Goal: Information Seeking & Learning: Find specific fact

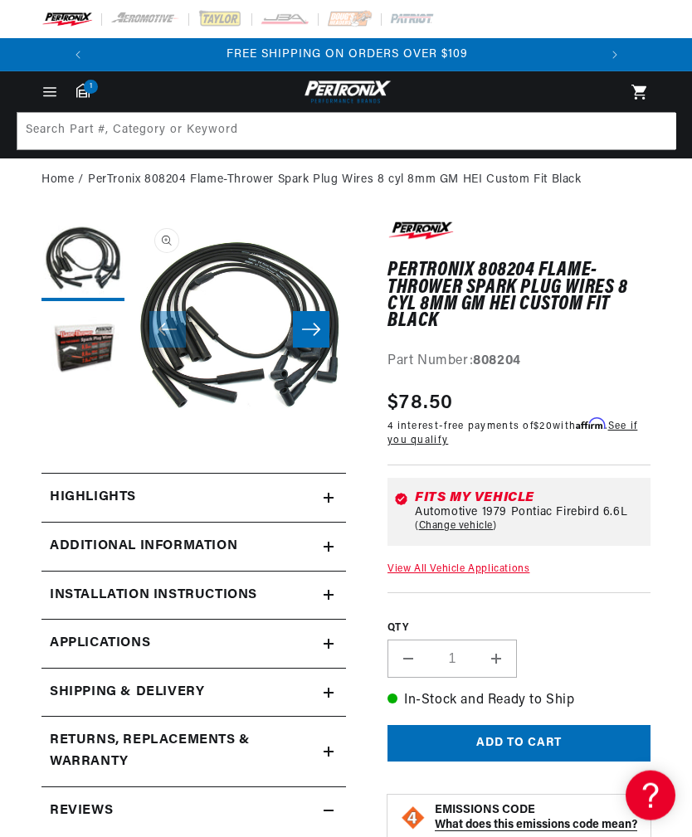
scroll to position [45, 0]
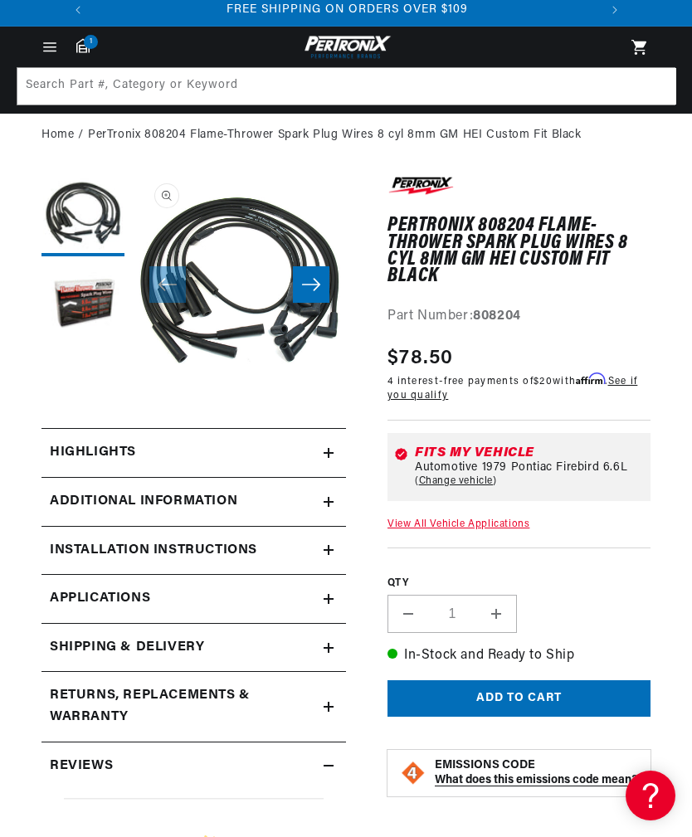
click at [338, 446] on summary "Highlights" at bounding box center [193, 453] width 305 height 48
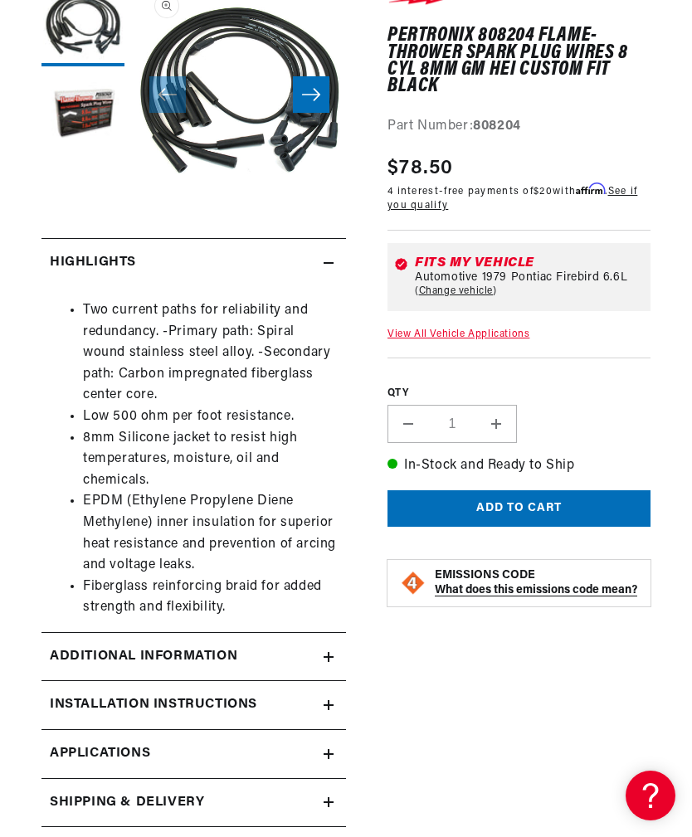
scroll to position [256, 0]
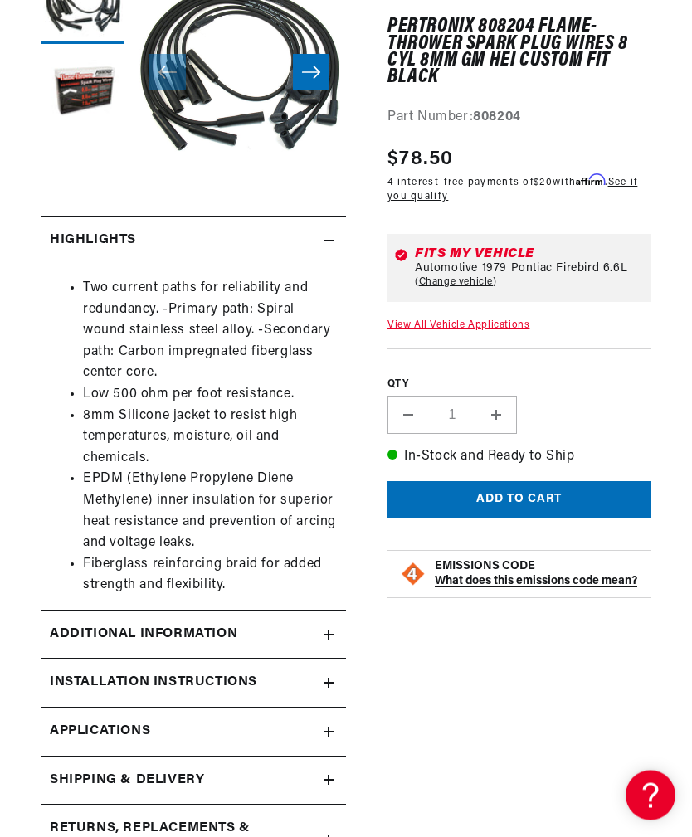
click at [331, 631] on icon at bounding box center [329, 636] width 10 height 10
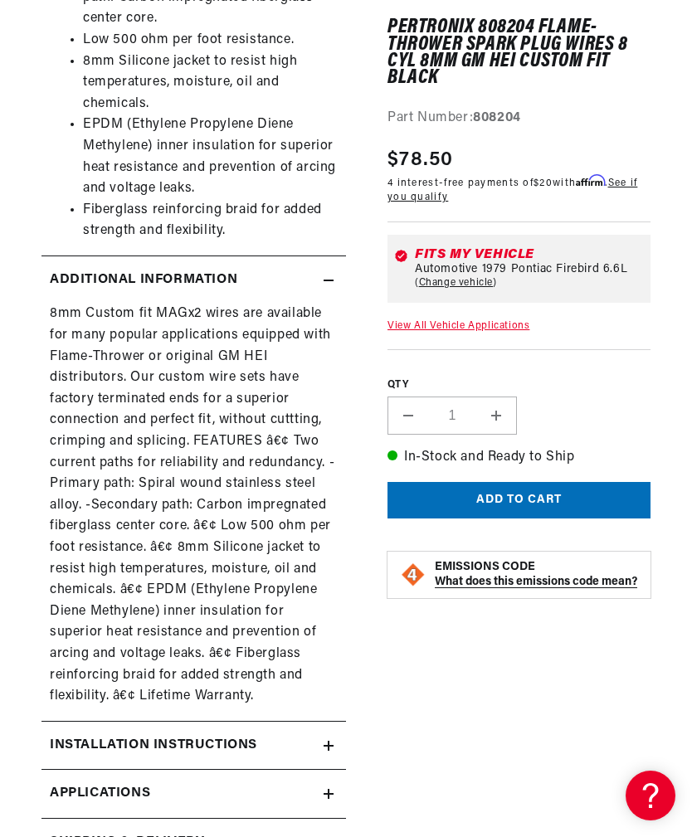
scroll to position [623, 0]
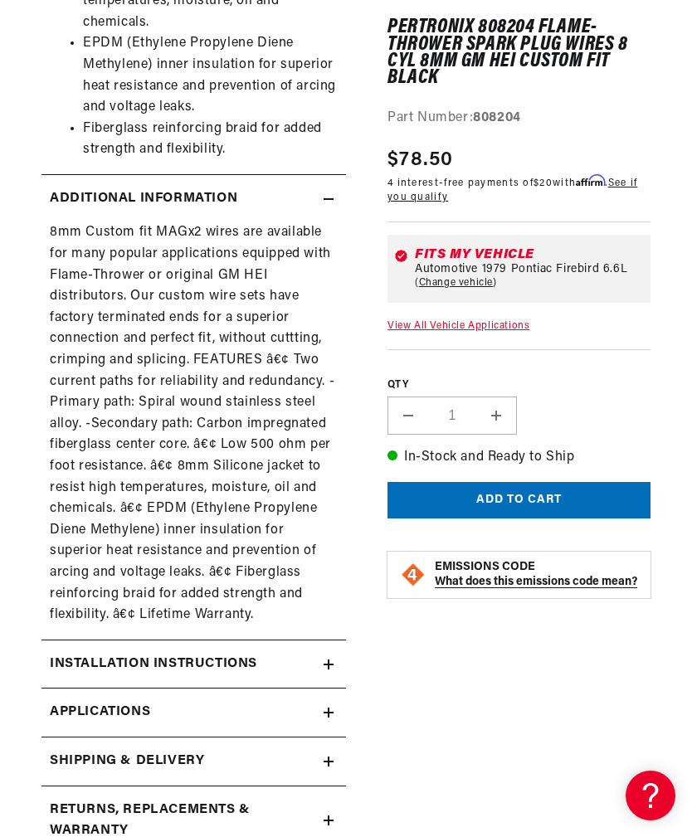
click at [329, 703] on link "Applications" at bounding box center [193, 713] width 305 height 49
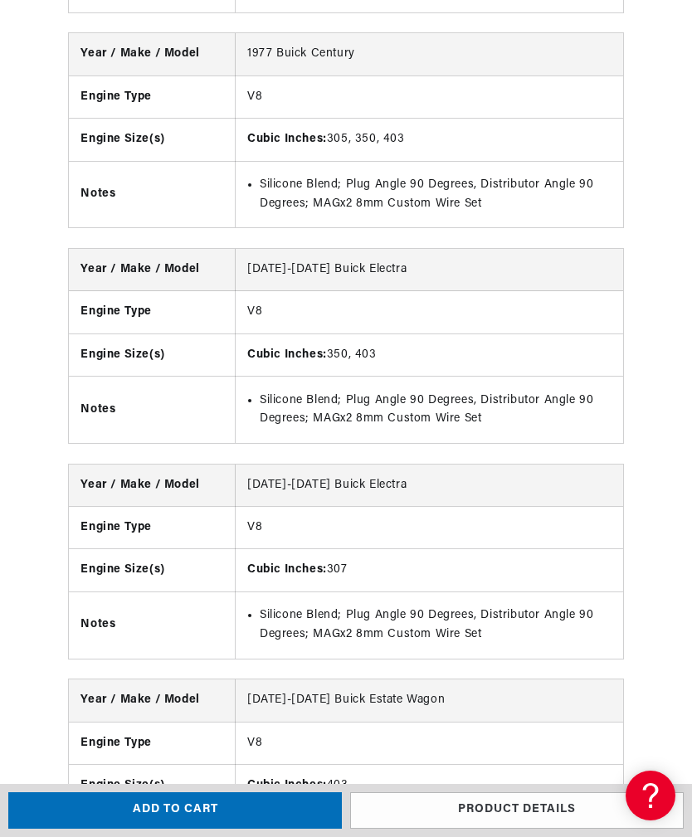
scroll to position [0, 503]
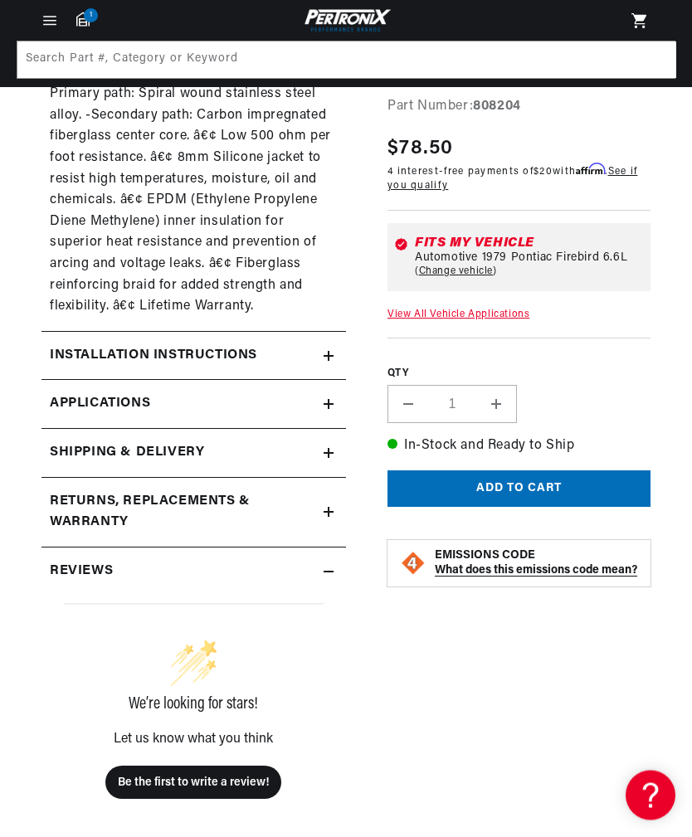
click at [339, 494] on summary "Returns, Replacements & Warranty" at bounding box center [193, 513] width 305 height 69
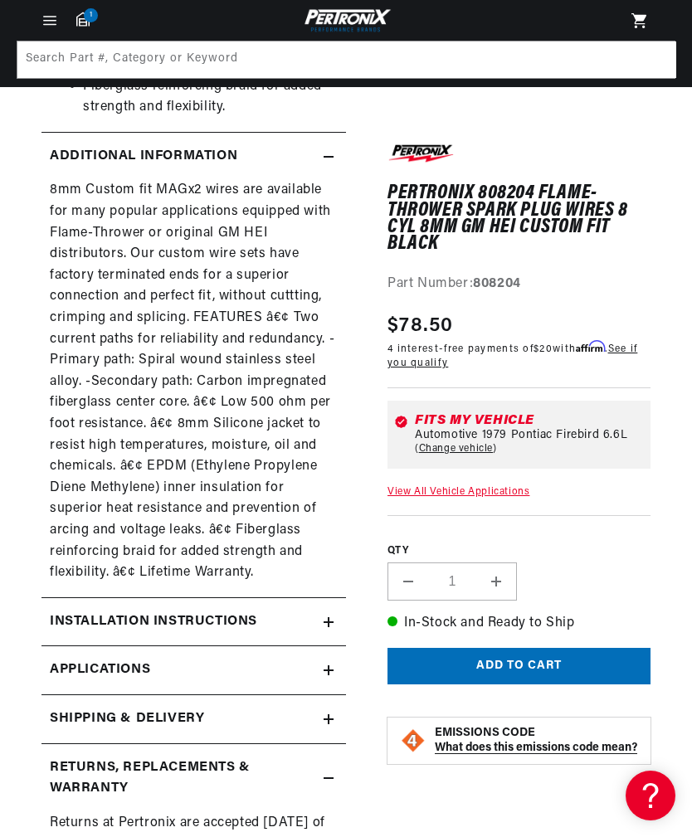
scroll to position [0, 189]
click at [500, 490] on link "View All Vehicle Applications" at bounding box center [458, 492] width 142 height 10
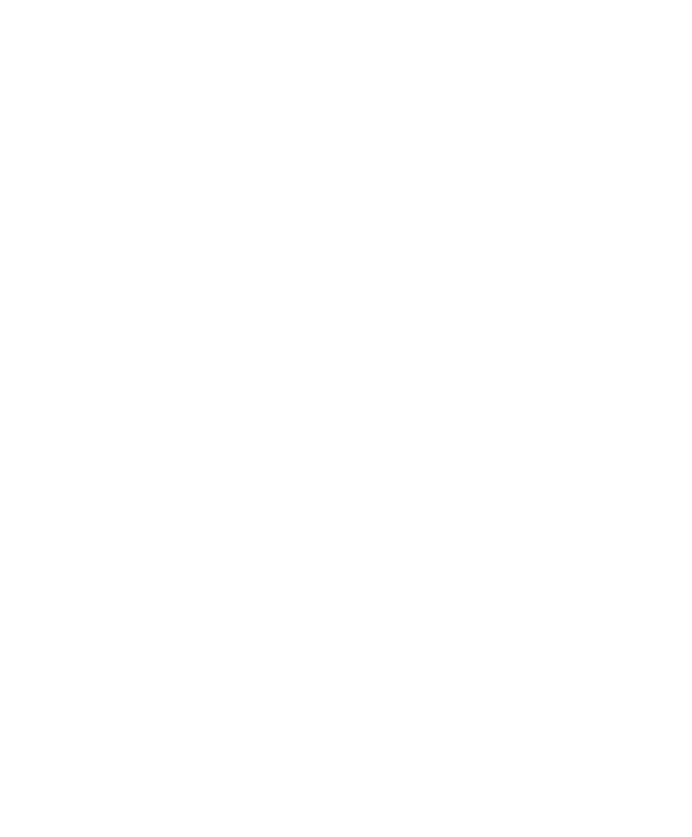
scroll to position [0, 0]
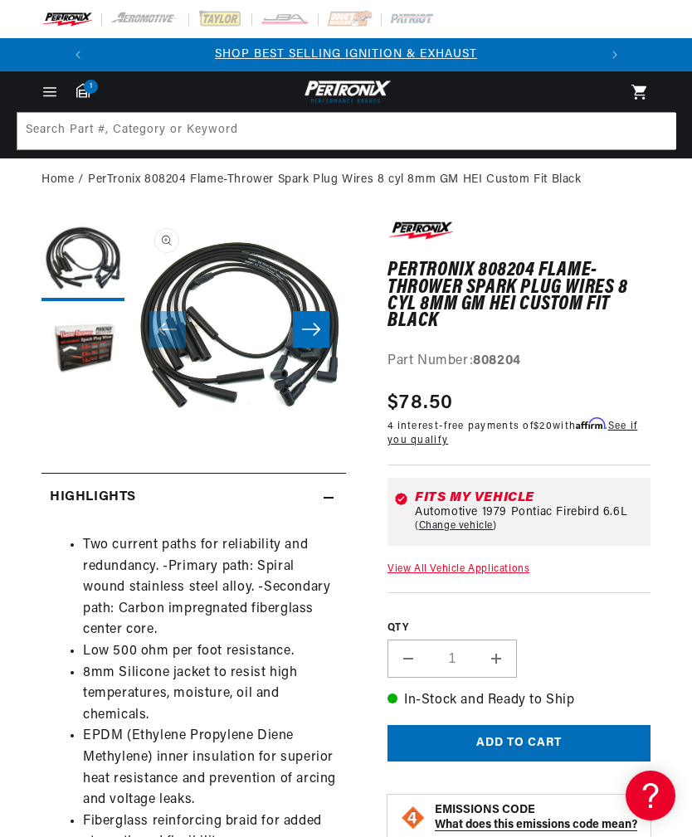
click at [266, 475] on summary "Highlights" at bounding box center [193, 498] width 305 height 48
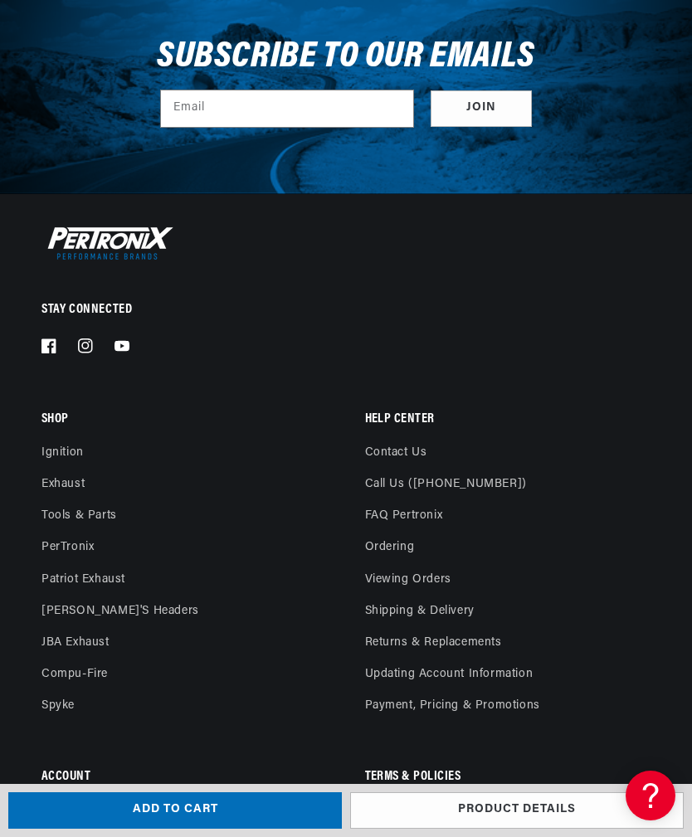
click at [419, 500] on link "FAQ Pertronix" at bounding box center [404, 516] width 78 height 32
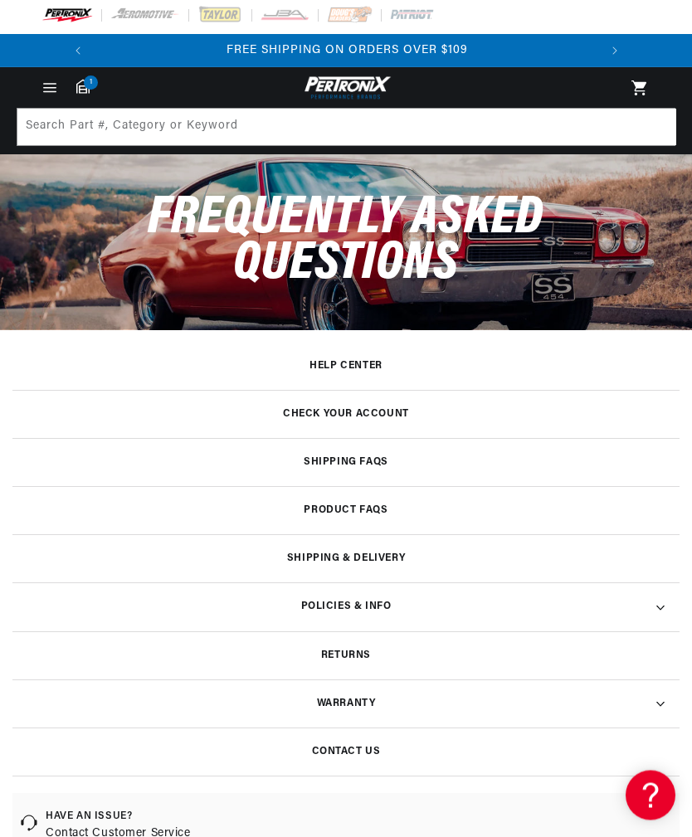
scroll to position [5, 0]
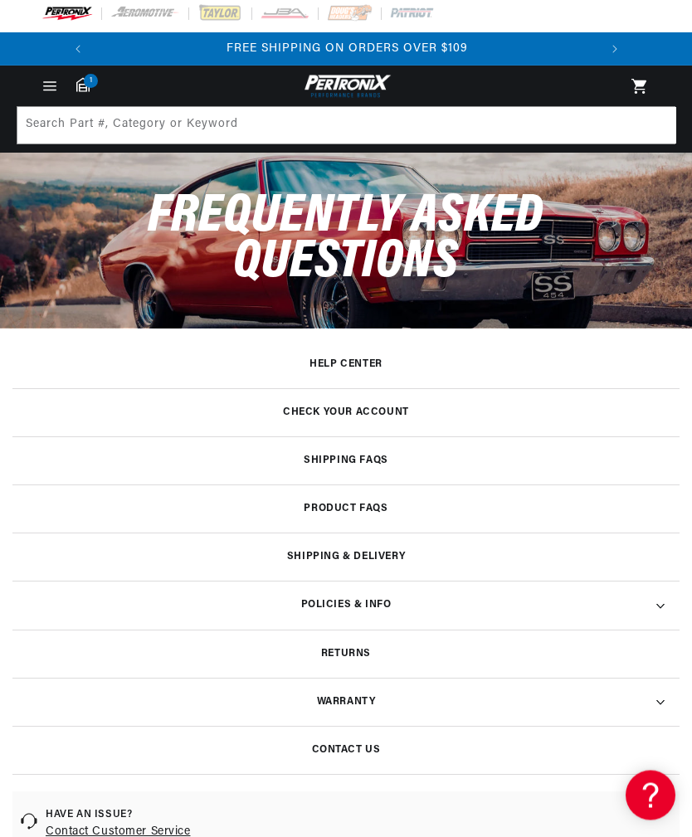
click at [357, 363] on h3 "Help Center" at bounding box center [345, 365] width 73 height 8
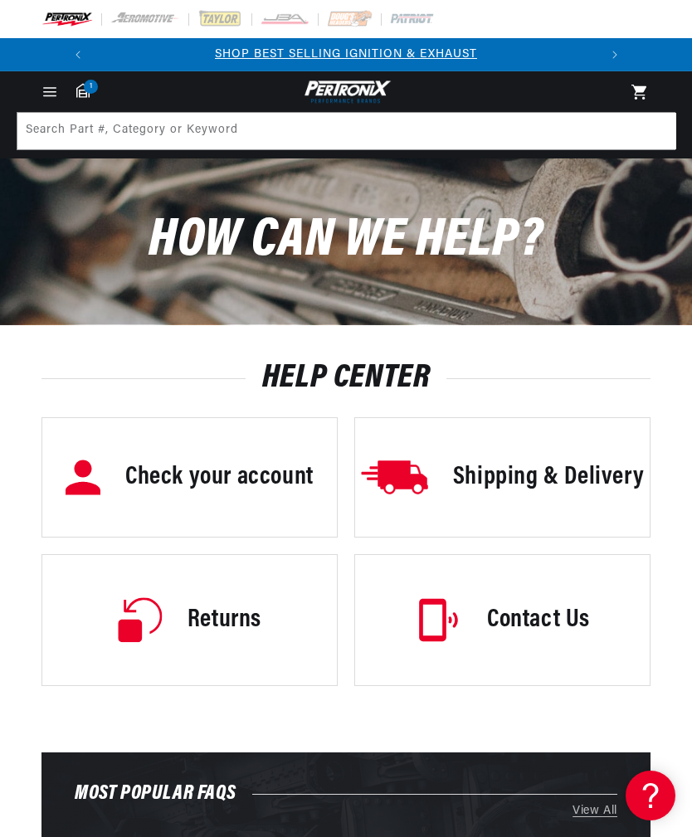
click at [544, 617] on h3 "Contact Us" at bounding box center [538, 620] width 103 height 35
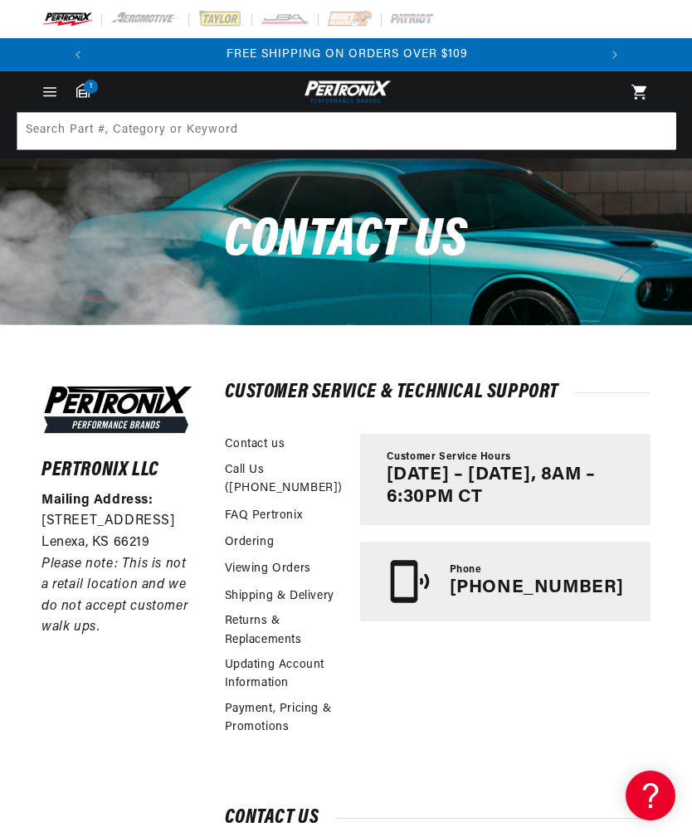
scroll to position [0, 503]
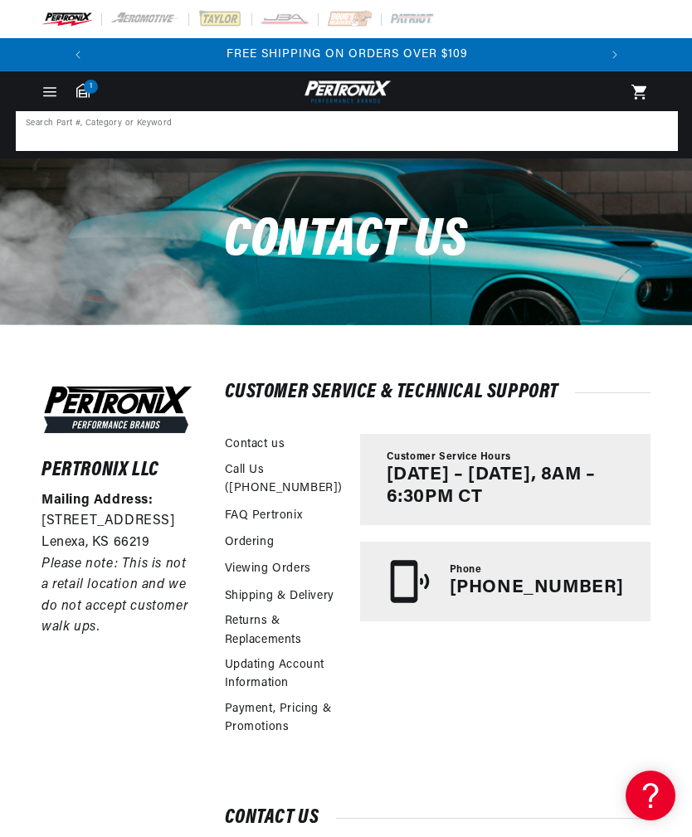
click at [320, 135] on input at bounding box center [346, 131] width 659 height 37
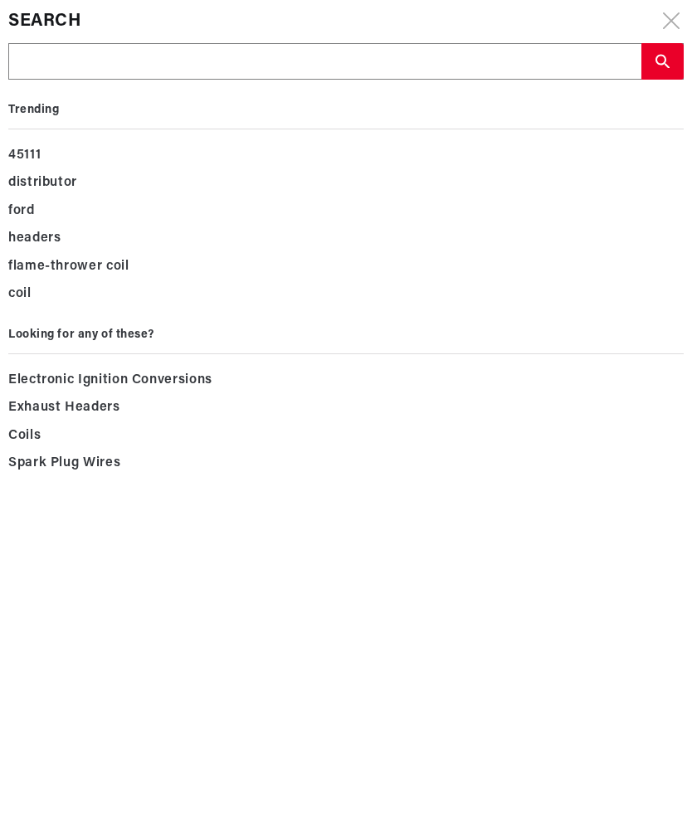
type input "8"
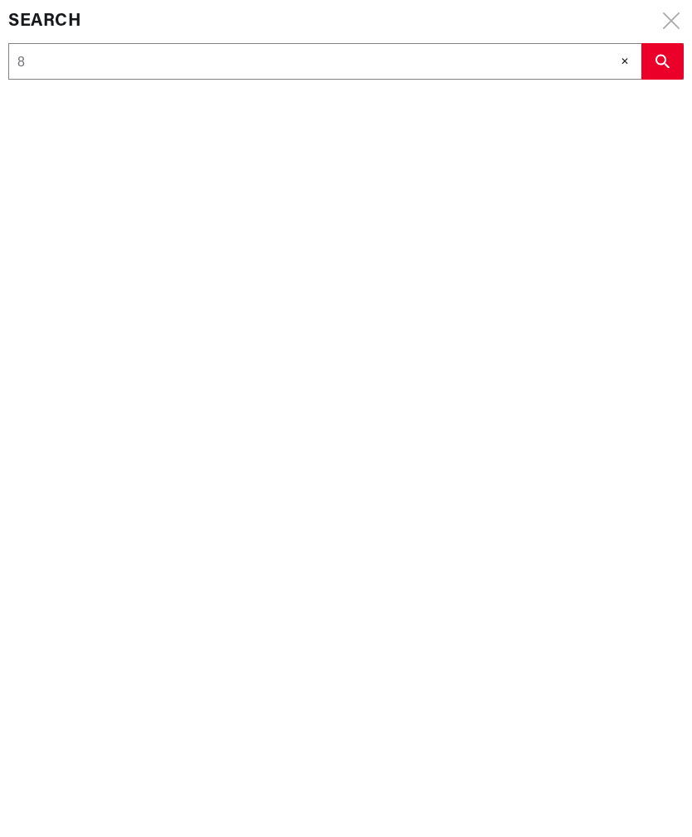
type input "80"
type input "808"
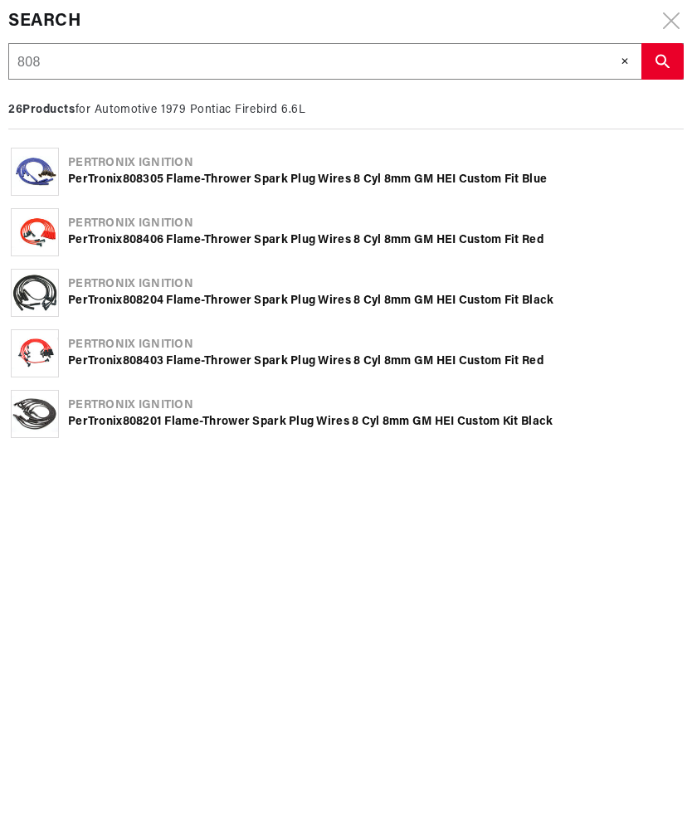
type input "8083"
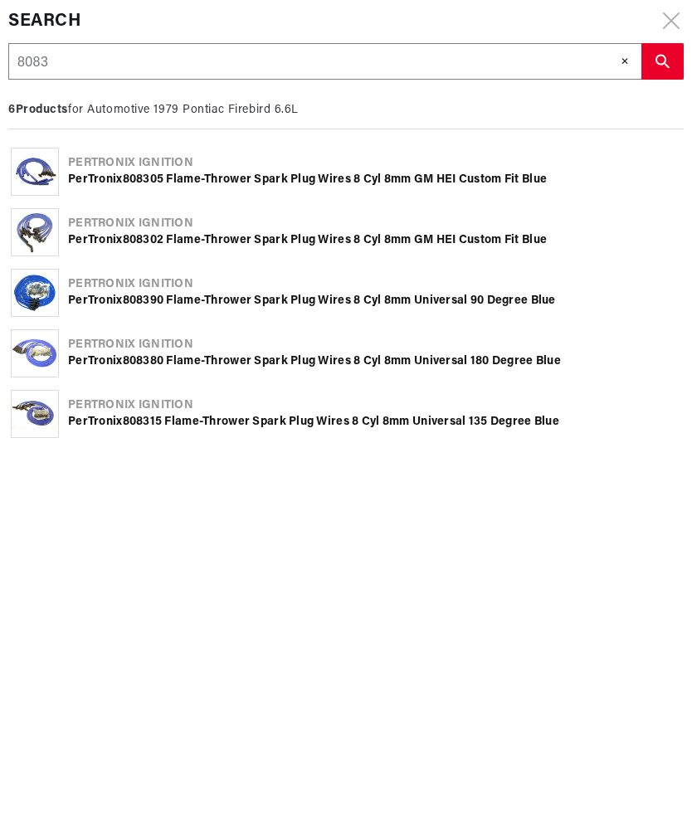
type input "80830"
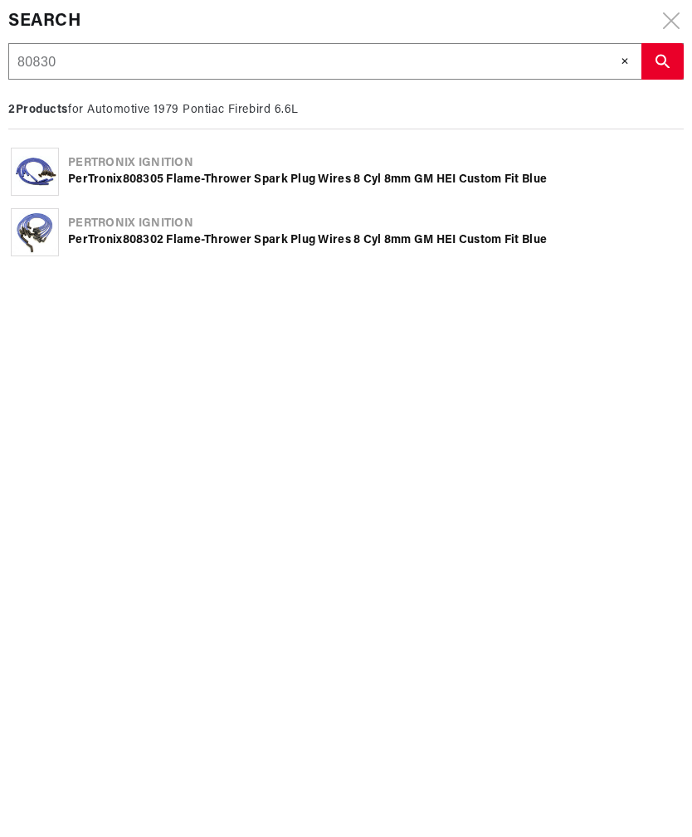
type input "808304"
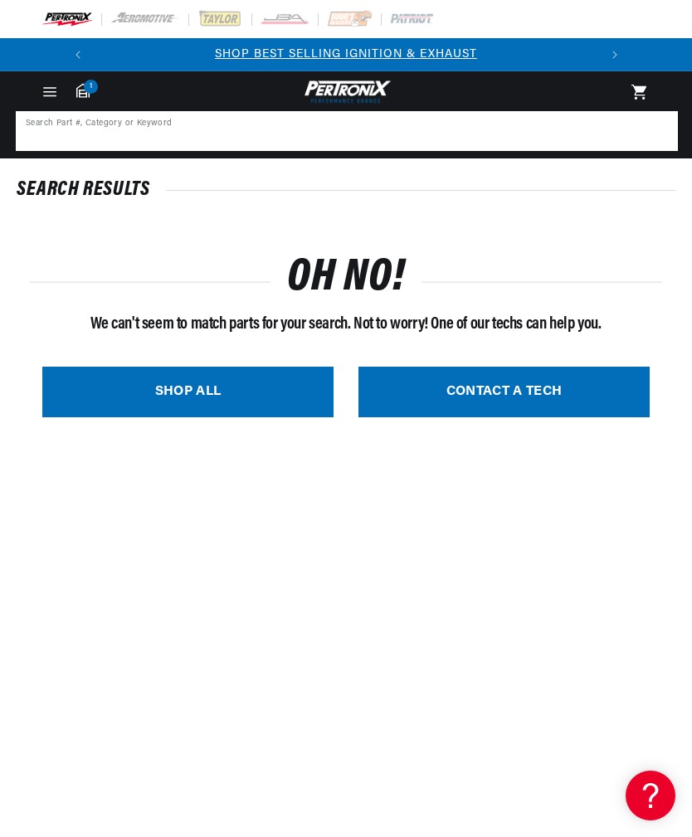
click at [258, 127] on input at bounding box center [346, 131] width 659 height 37
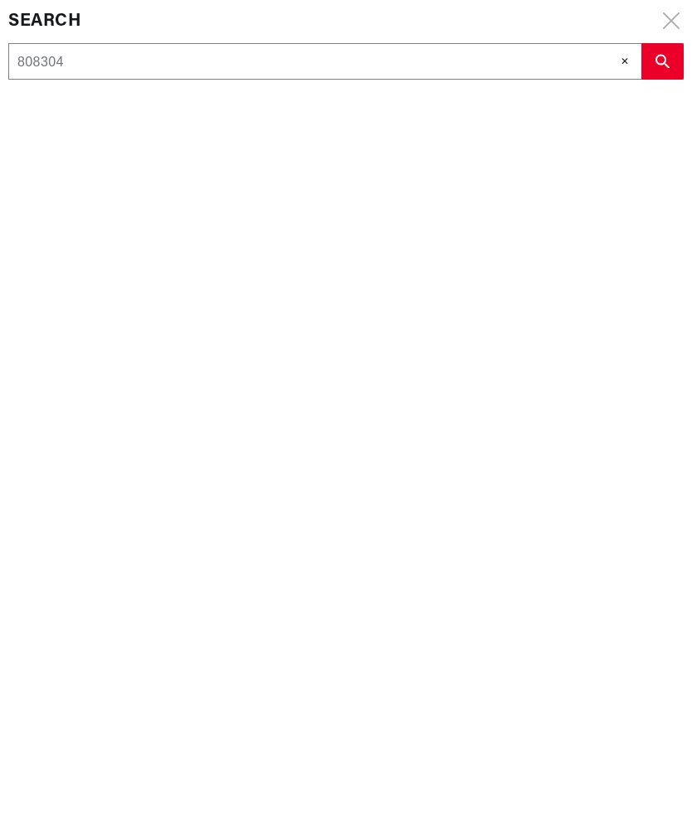
type input "8083048"
type input "80830480"
type input "808304808"
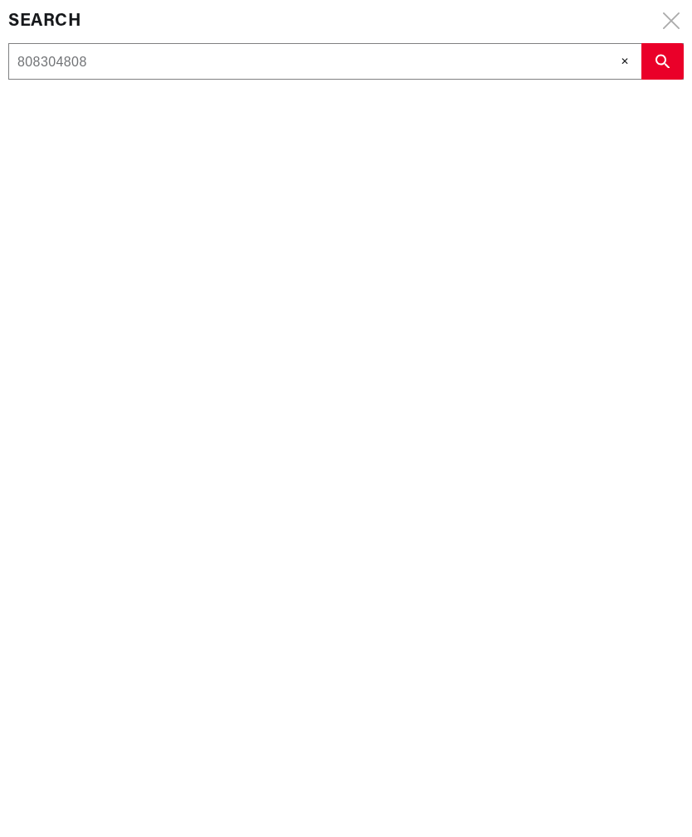
type input "8083048083"
type input "80830480830"
type input "808304808305"
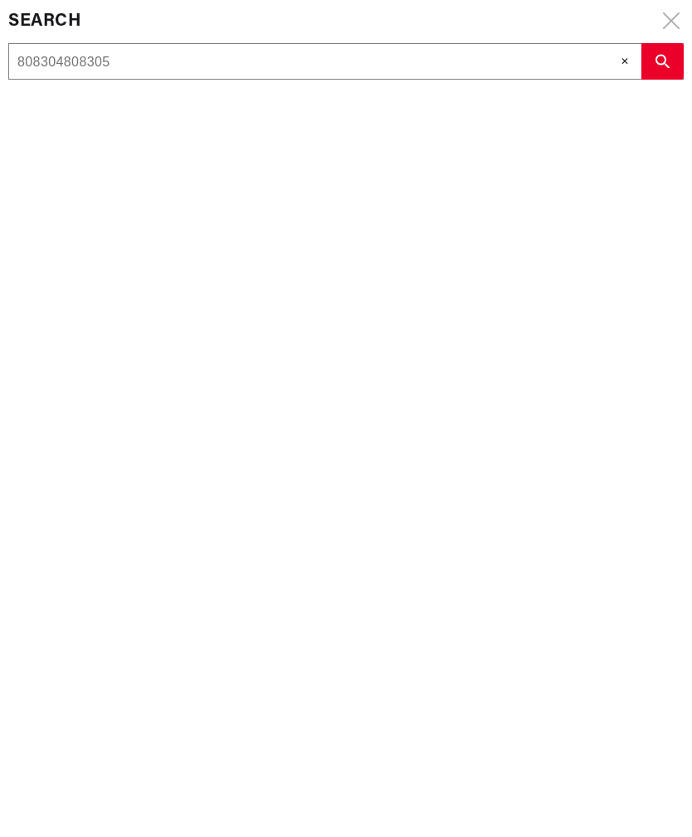
type input "80830480830"
type input "8083048083"
type input "808304808"
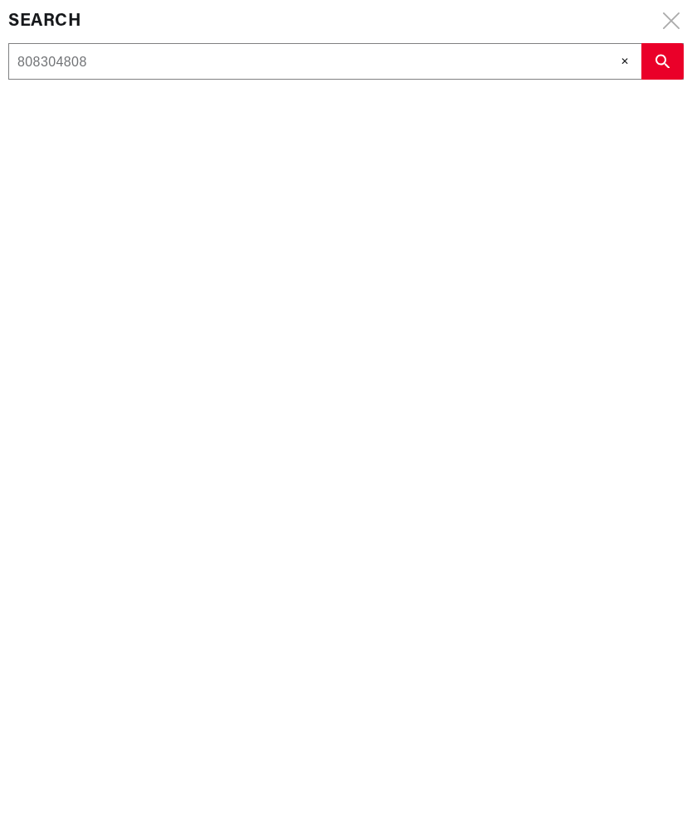
type input "80830480"
type input "8083048"
type input "808304"
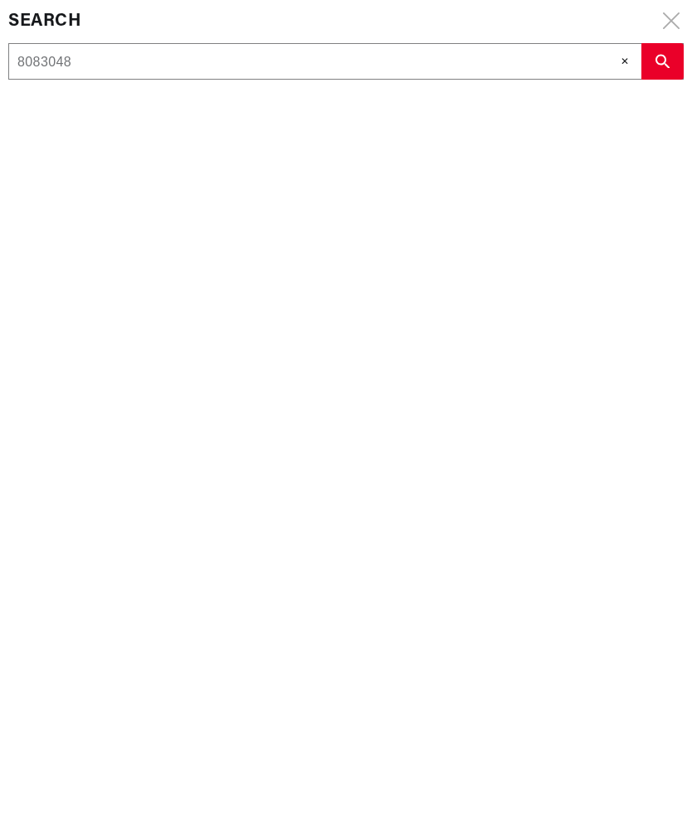
type input "808304"
type input "80830"
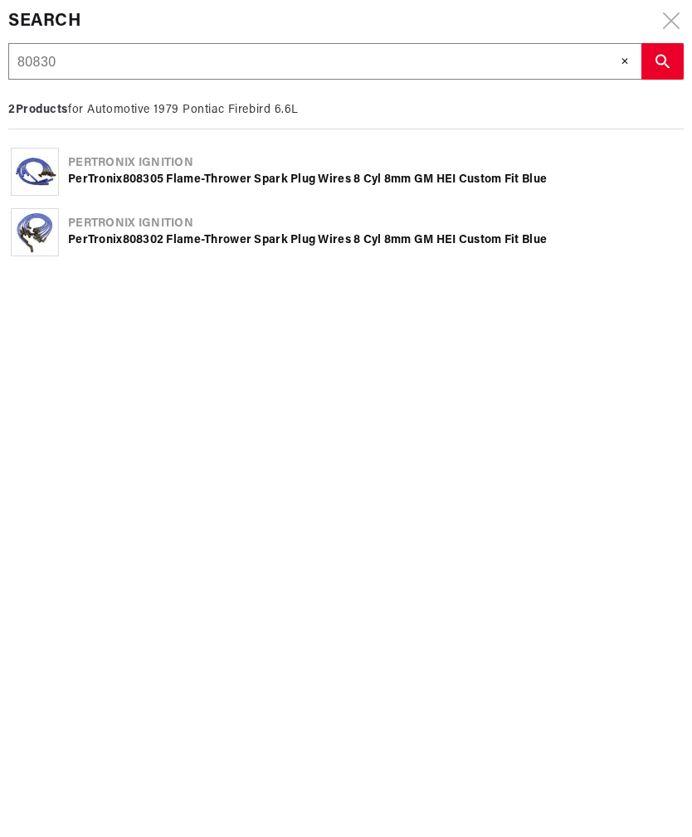
type input "808305"
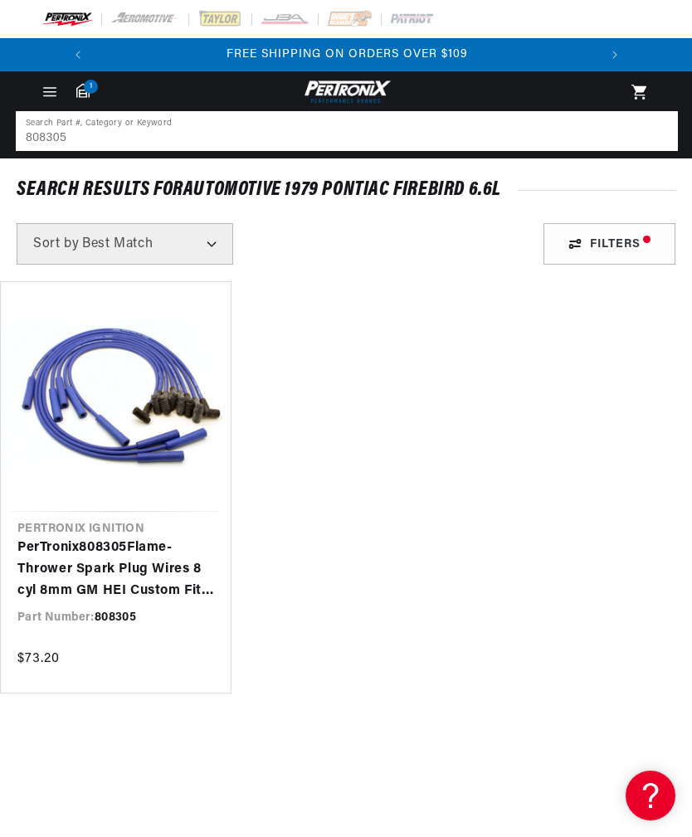
click at [114, 144] on input "808305" at bounding box center [346, 131] width 659 height 37
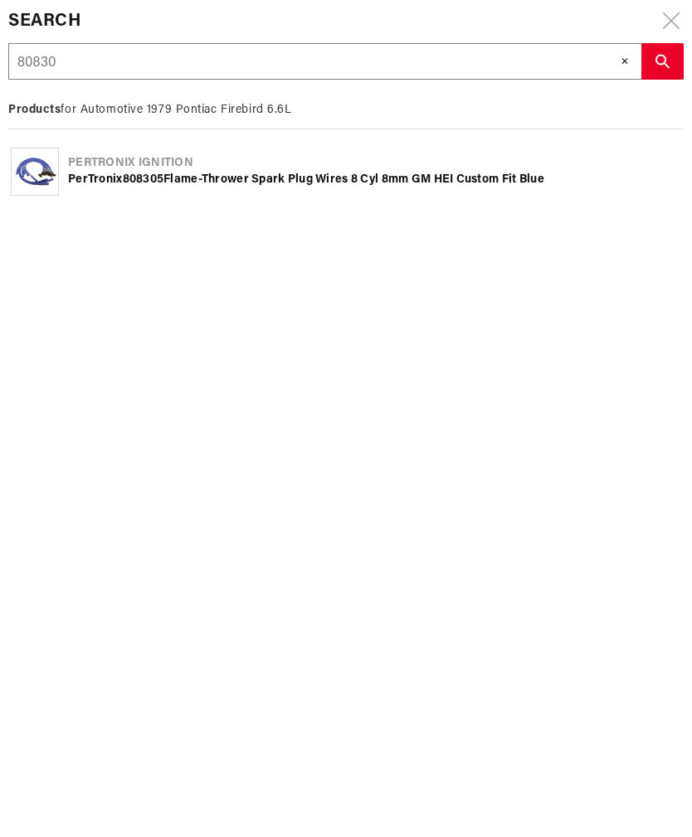
type input "80830"
type input "8083"
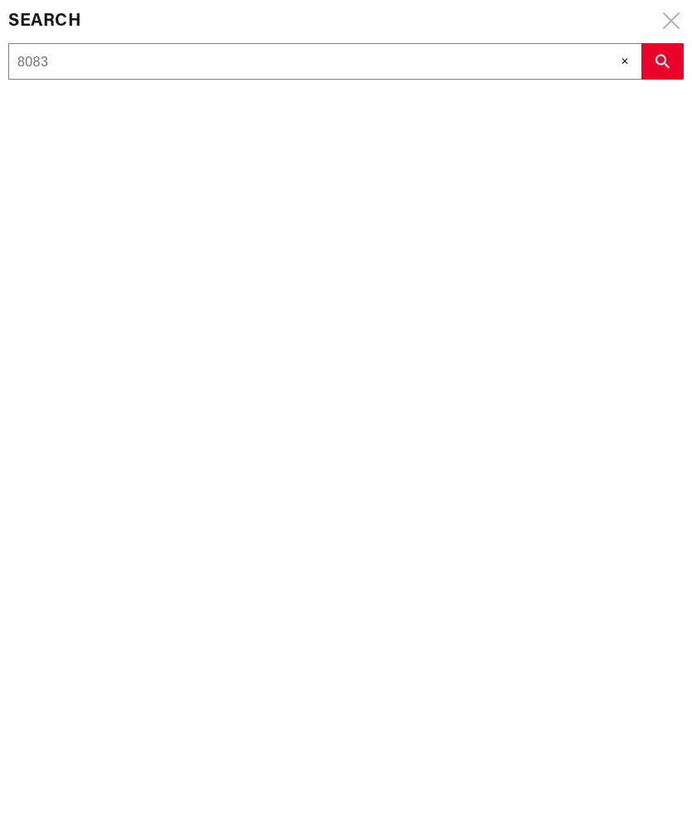
type input "808"
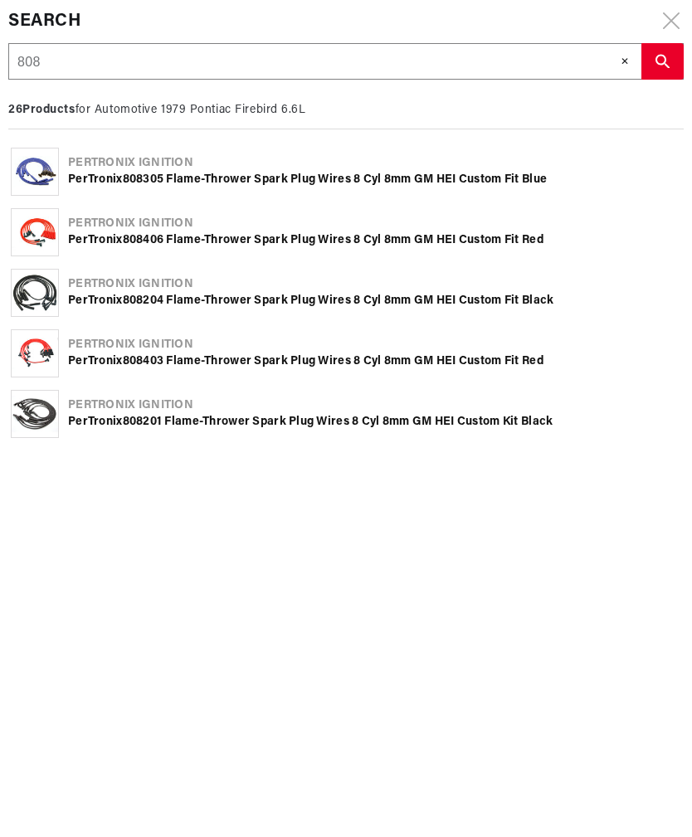
type input "8082"
type input "80820"
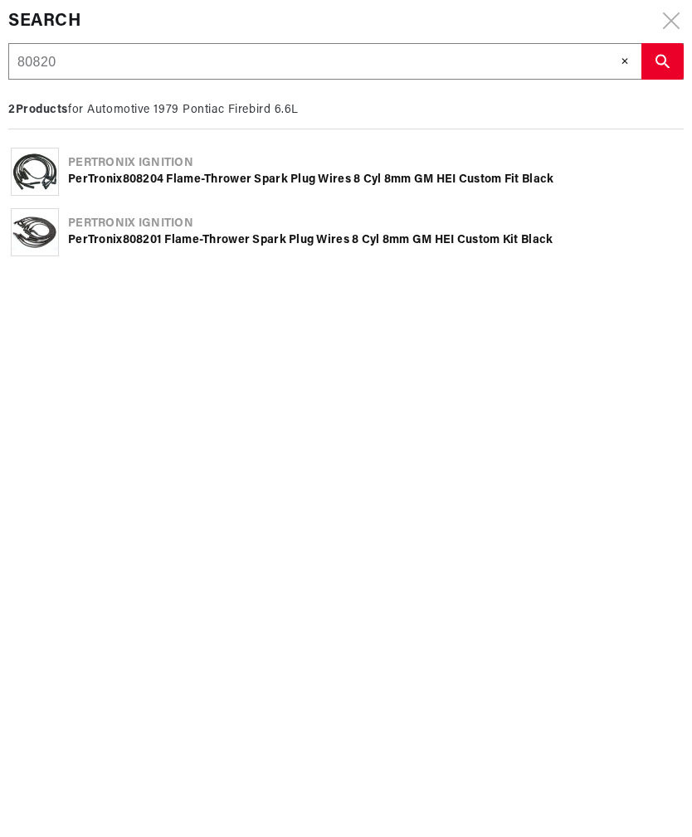
type input "808205"
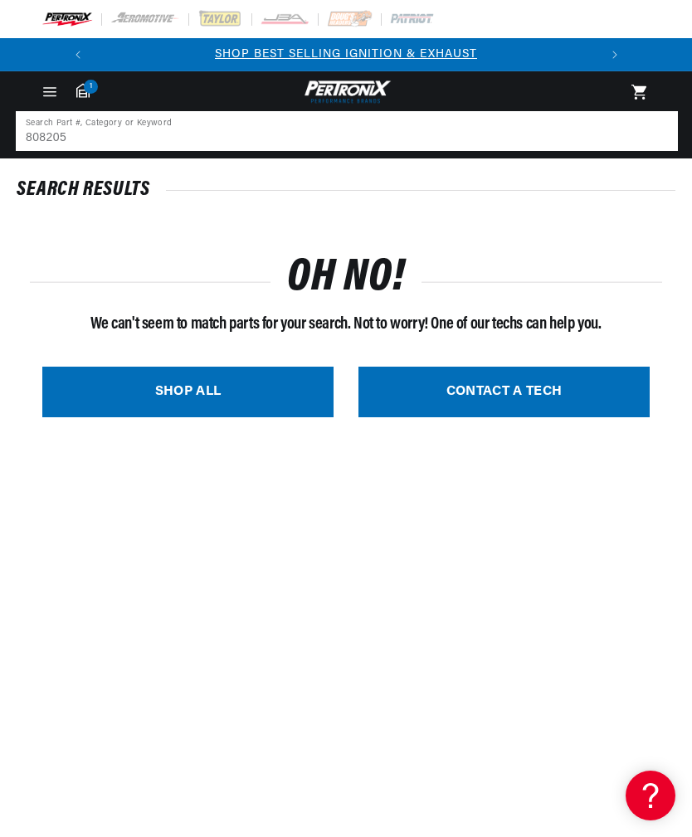
click at [176, 126] on input "808205" at bounding box center [346, 131] width 659 height 37
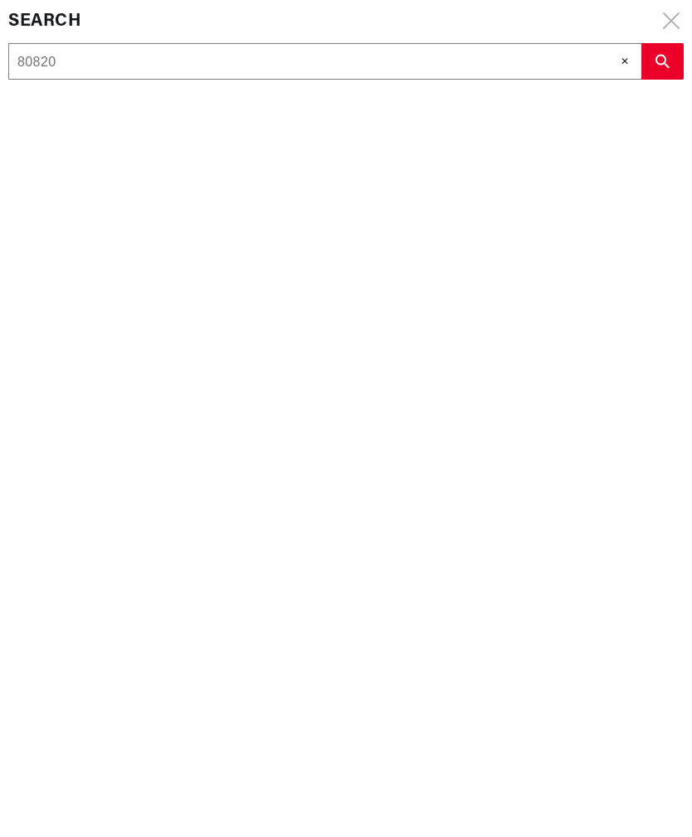
type input "80820"
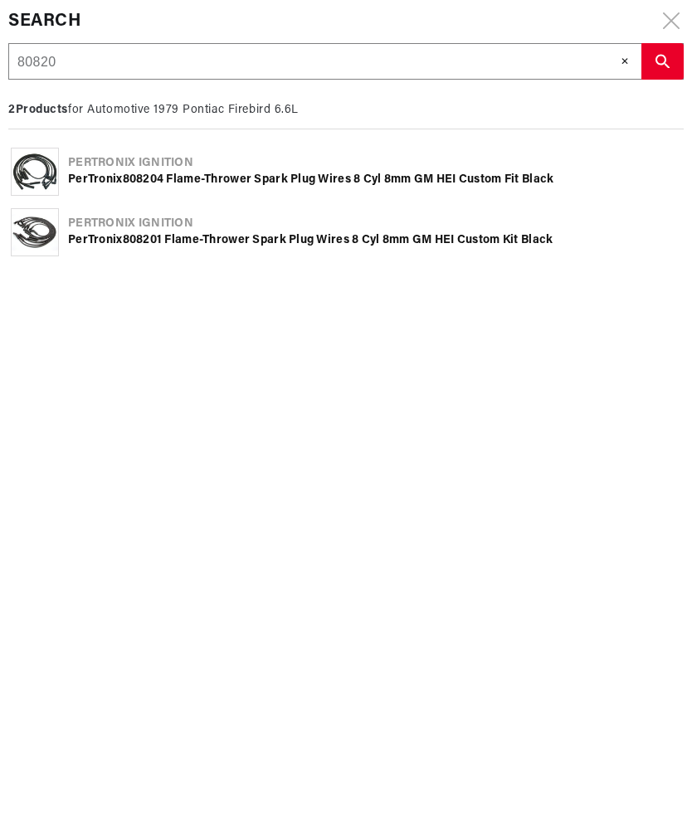
scroll to position [0, 503]
type input "808204"
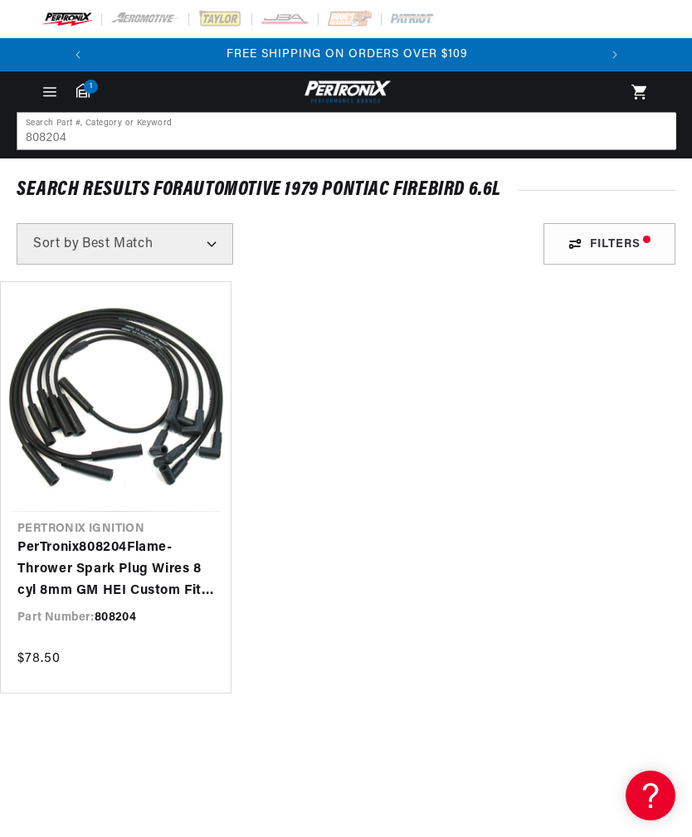
scroll to position [0, 356]
click at [616, 256] on div "Filters" at bounding box center [609, 243] width 132 height 41
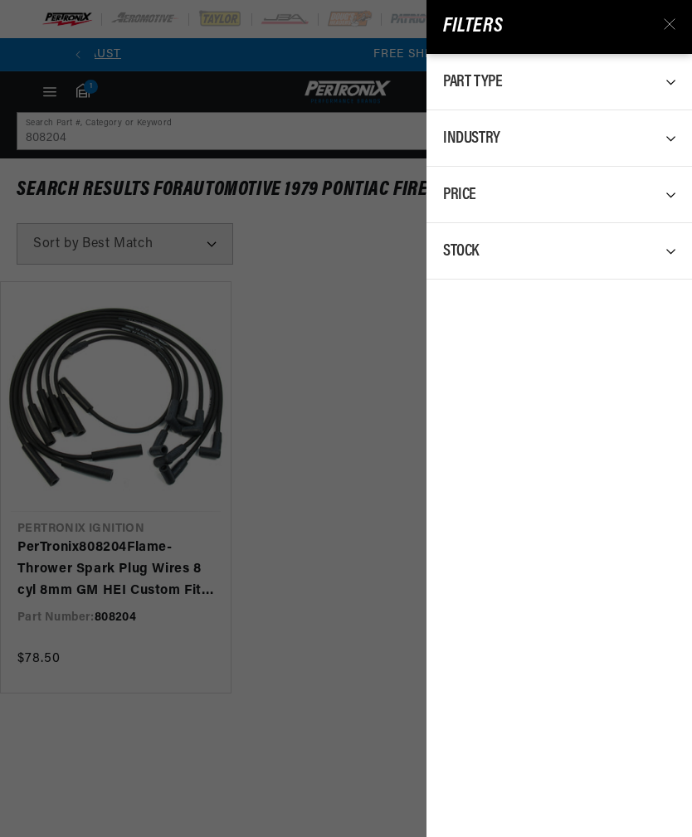
scroll to position [0, 0]
click at [671, 256] on icon at bounding box center [676, 251] width 22 height 22
click at [682, 72] on icon at bounding box center [676, 82] width 22 height 22
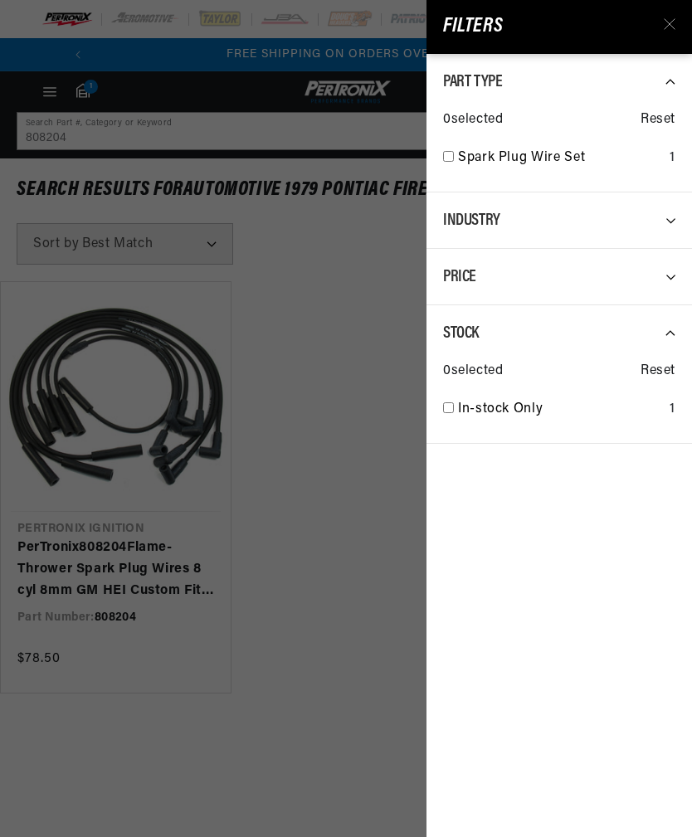
click at [684, 226] on icon at bounding box center [676, 220] width 22 height 22
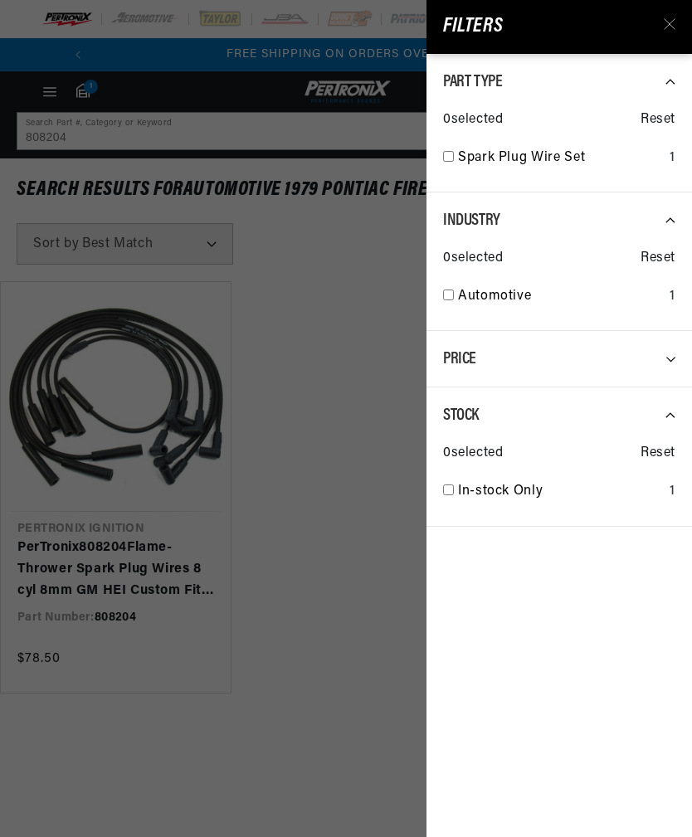
click at [673, 363] on icon at bounding box center [676, 359] width 22 height 22
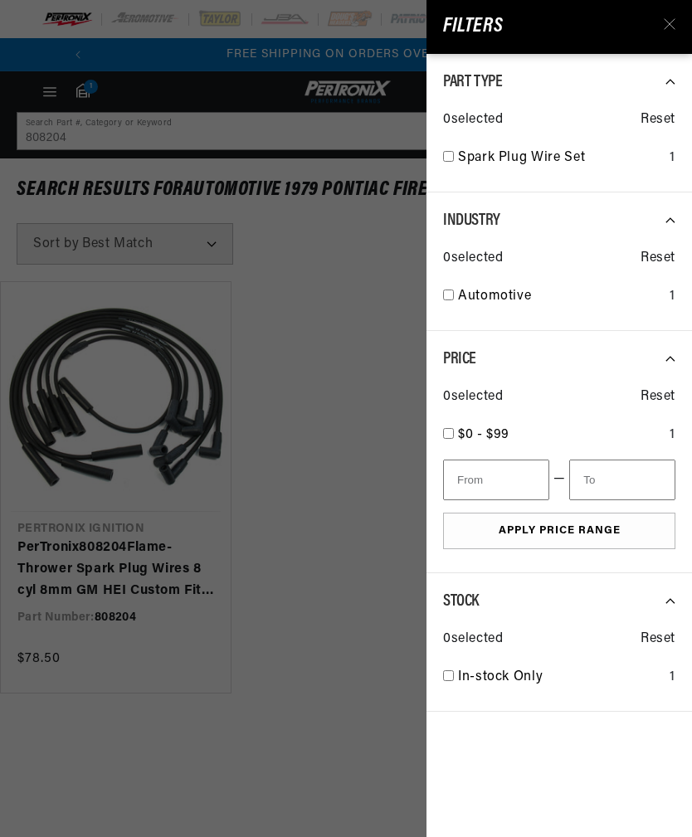
click at [344, 467] on div "Filters All Products query : 808204 Part Type 0 selected Reset Spark Plug Wire …" at bounding box center [346, 418] width 692 height 837
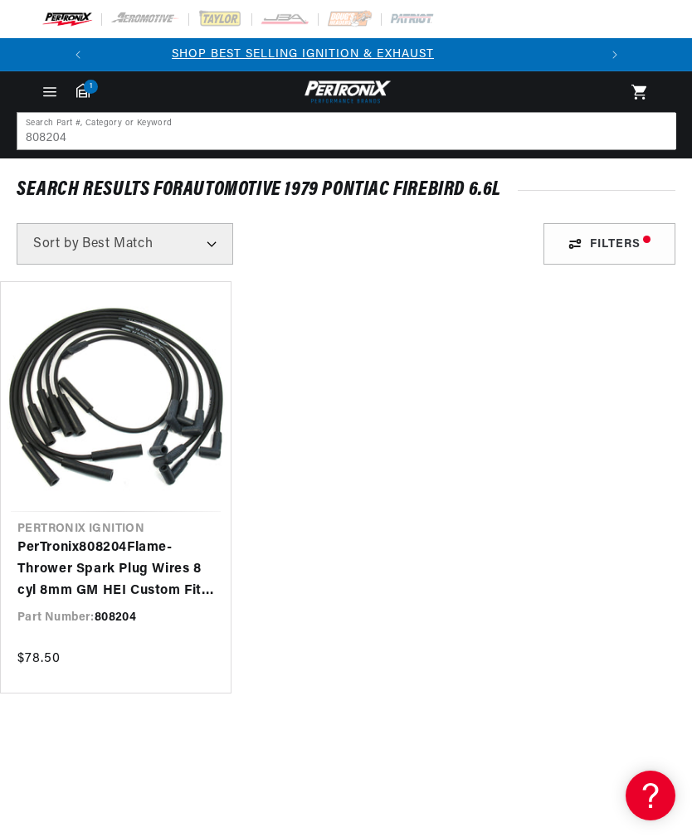
scroll to position [0, 0]
